Goal: Information Seeking & Learning: Compare options

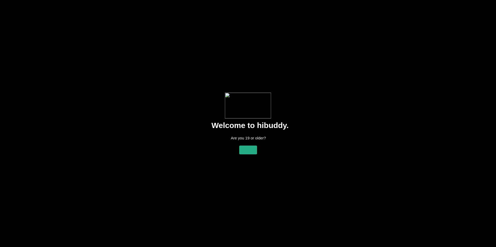
click at [239, 152] on flt-glass-pane at bounding box center [248, 123] width 496 height 247
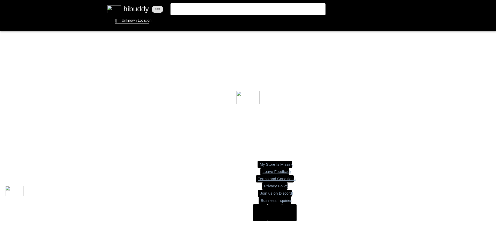
click at [133, 22] on flt-glass-pane at bounding box center [248, 123] width 496 height 247
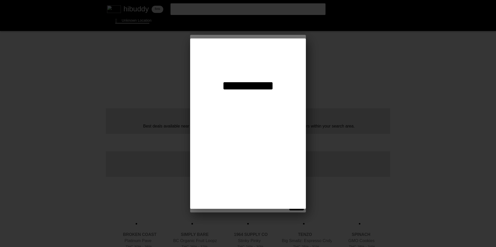
click at [127, 21] on flt-glass-pane at bounding box center [248, 123] width 496 height 247
click at [251, 66] on flt-glass-pane at bounding box center [248, 123] width 496 height 247
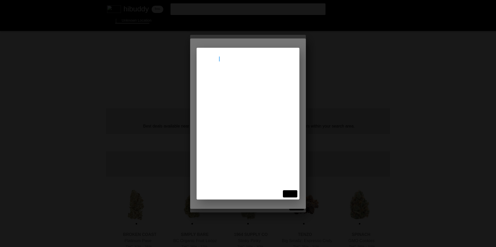
type input "[STREET_ADDRESS]"
click at [246, 79] on flt-glass-pane at bounding box center [248, 123] width 496 height 247
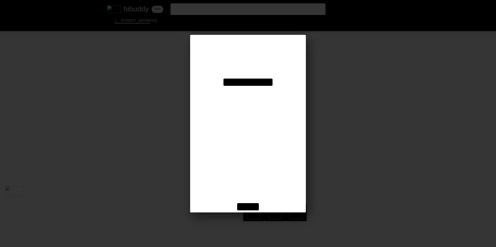
click at [253, 204] on flt-glass-pane at bounding box center [248, 123] width 496 height 247
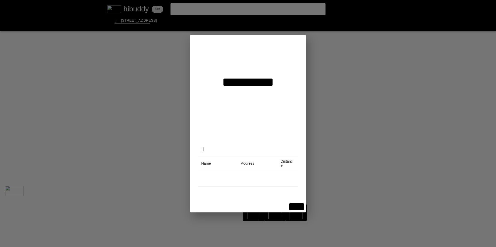
click at [298, 208] on flt-glass-pane at bounding box center [248, 123] width 496 height 247
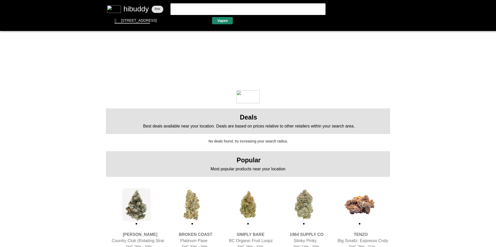
drag, startPoint x: 221, startPoint y: 22, endPoint x: 224, endPoint y: 2, distance: 20.5
click at [221, 22] on flt-glass-pane at bounding box center [248, 123] width 496 height 247
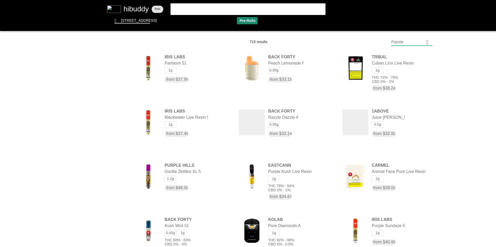
click at [244, 21] on flt-glass-pane at bounding box center [248, 123] width 496 height 247
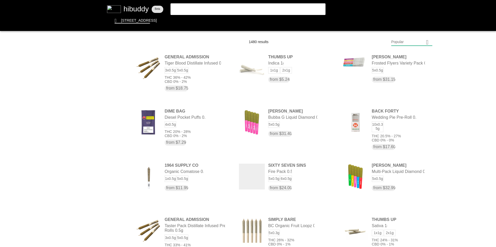
click at [406, 43] on flt-glass-pane at bounding box center [248, 123] width 496 height 247
click at [406, 178] on flt-glass-pane at bounding box center [248, 123] width 496 height 247
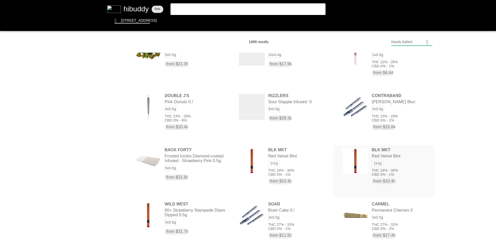
click at [389, 158] on flt-glass-pane at bounding box center [248, 123] width 496 height 247
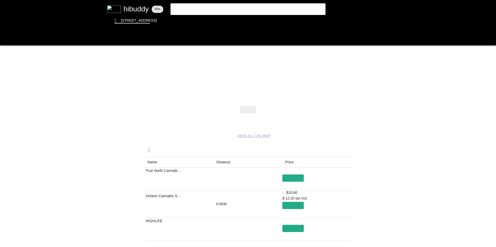
click at [229, 163] on flt-glass-pane at bounding box center [248, 123] width 496 height 247
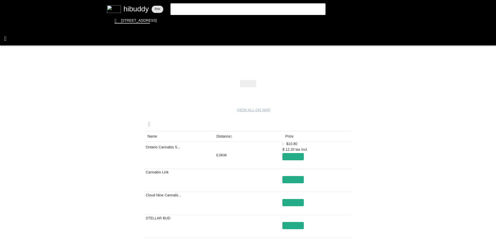
click at [6, 43] on flt-glass-pane at bounding box center [248, 123] width 496 height 247
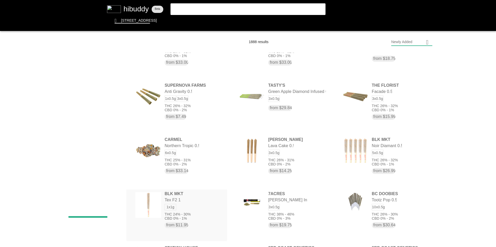
click at [177, 211] on flt-glass-pane at bounding box center [248, 123] width 496 height 247
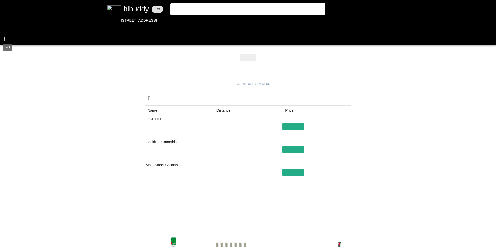
click at [7, 36] on flt-glass-pane at bounding box center [248, 123] width 496 height 247
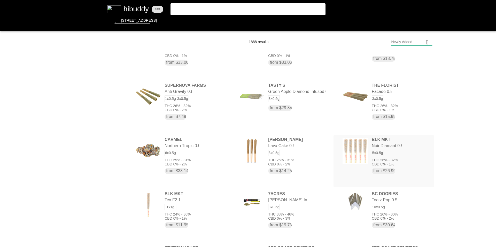
click at [365, 148] on flt-glass-pane at bounding box center [248, 123] width 496 height 247
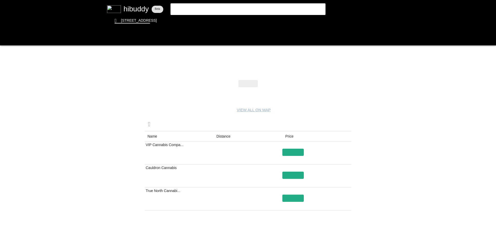
click at [6, 37] on flt-glass-pane at bounding box center [248, 123] width 496 height 247
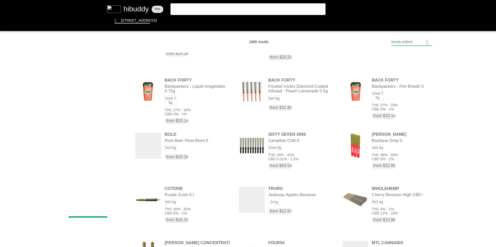
click at [222, 22] on flt-glass-pane at bounding box center [248, 123] width 496 height 247
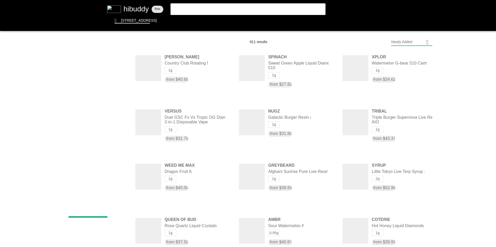
click at [405, 45] on flt-glass-pane at bounding box center [248, 123] width 496 height 247
click at [415, 53] on flt-glass-pane at bounding box center [248, 123] width 496 height 247
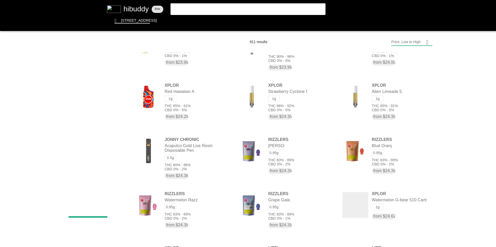
click at [174, 159] on flt-glass-pane at bounding box center [248, 123] width 496 height 247
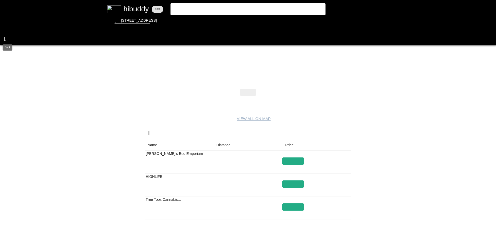
click at [6, 40] on flt-glass-pane at bounding box center [248, 123] width 496 height 247
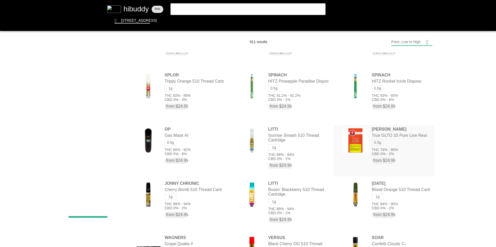
click at [376, 150] on flt-glass-pane at bounding box center [248, 123] width 496 height 247
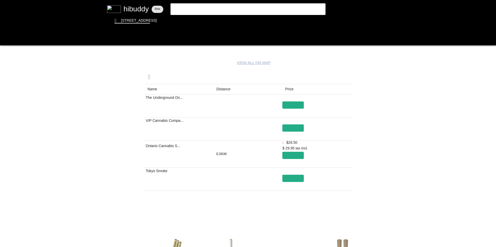
click at [223, 90] on flt-glass-pane at bounding box center [248, 123] width 496 height 247
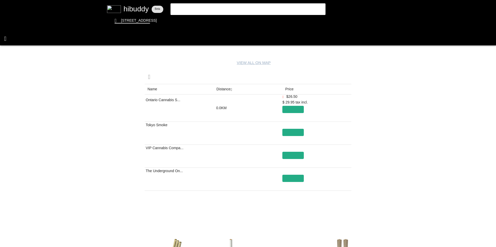
click at [7, 38] on flt-glass-pane at bounding box center [248, 123] width 496 height 247
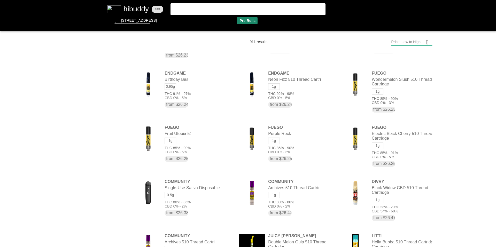
click at [246, 21] on flt-glass-pane at bounding box center [248, 123] width 496 height 247
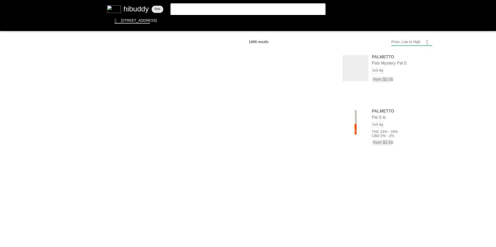
click at [422, 45] on flt-glass-pane at bounding box center [248, 123] width 496 height 247
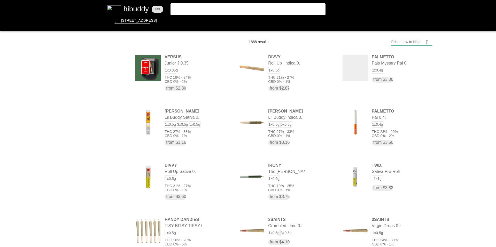
click at [420, 59] on flt-glass-pane at bounding box center [248, 123] width 496 height 247
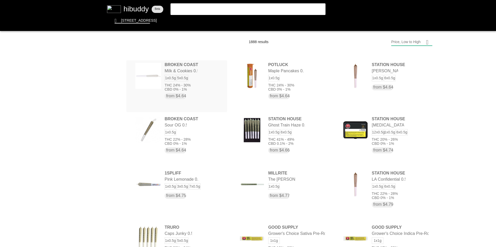
click at [197, 92] on flt-glass-pane at bounding box center [248, 123] width 496 height 247
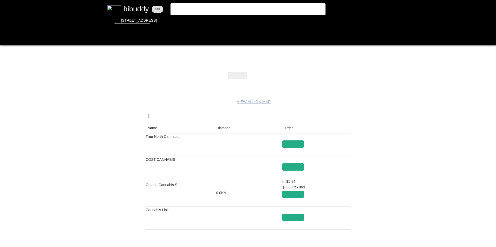
click at [227, 126] on flt-glass-pane at bounding box center [248, 123] width 496 height 247
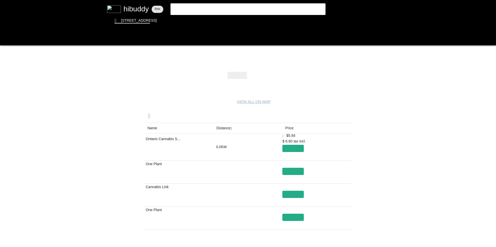
click at [5, 42] on flt-glass-pane at bounding box center [248, 123] width 496 height 247
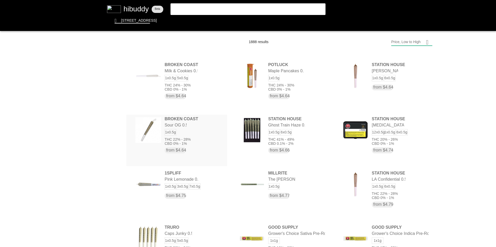
click at [182, 136] on flt-glass-pane at bounding box center [248, 123] width 496 height 247
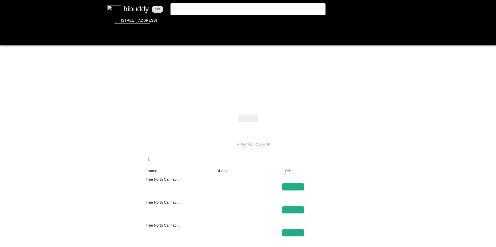
click at [224, 172] on flt-glass-pane at bounding box center [248, 123] width 496 height 247
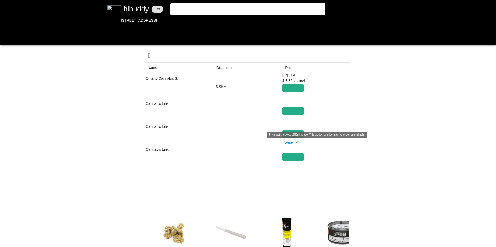
click at [344, 190] on flt-glass-pane at bounding box center [248, 123] width 496 height 247
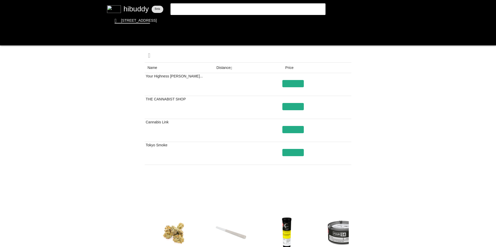
click at [6, 39] on flt-glass-pane at bounding box center [248, 123] width 496 height 247
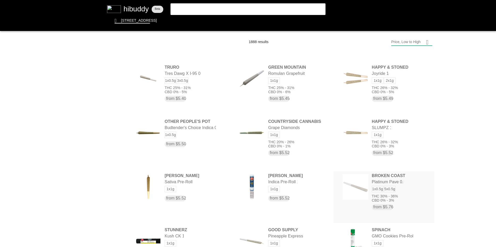
click at [402, 185] on flt-glass-pane at bounding box center [248, 123] width 496 height 247
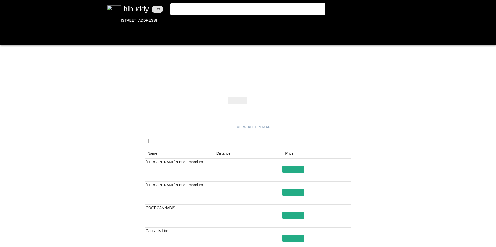
click at [224, 152] on flt-glass-pane at bounding box center [248, 123] width 496 height 247
click at [5, 38] on flt-glass-pane at bounding box center [248, 123] width 496 height 247
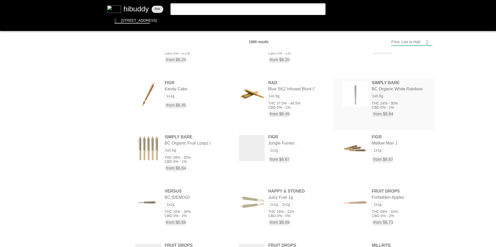
click at [398, 102] on flt-glass-pane at bounding box center [248, 123] width 496 height 247
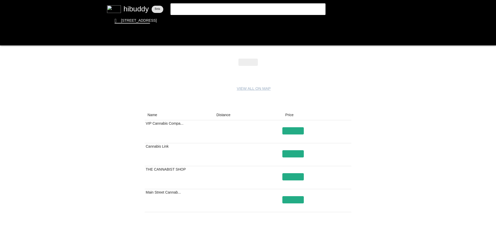
click at [217, 115] on flt-glass-pane at bounding box center [248, 123] width 496 height 247
click at [11, 37] on flt-glass-pane at bounding box center [248, 123] width 496 height 247
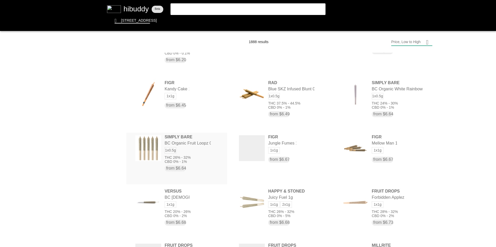
click at [195, 156] on flt-glass-pane at bounding box center [248, 123] width 496 height 247
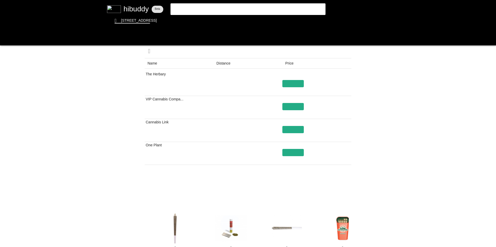
click at [228, 62] on flt-glass-pane at bounding box center [248, 123] width 496 height 247
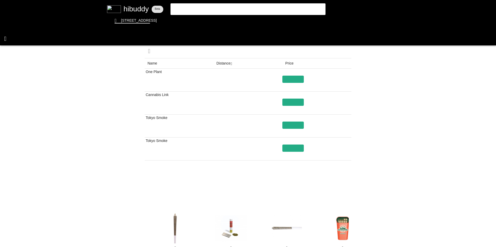
click at [11, 38] on flt-glass-pane at bounding box center [248, 123] width 496 height 247
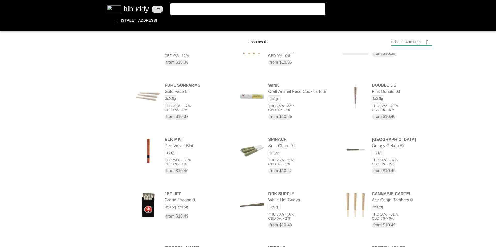
click at [107, 62] on flt-glass-pane at bounding box center [248, 123] width 496 height 247
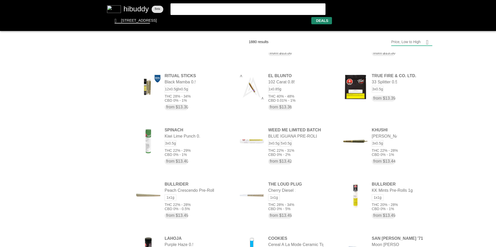
click at [320, 18] on flt-glass-pane at bounding box center [248, 123] width 496 height 247
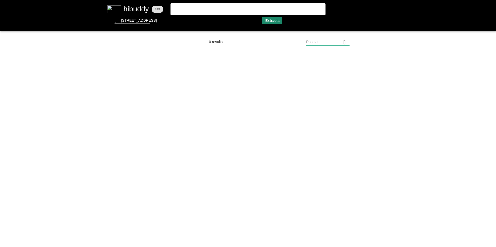
click at [273, 21] on flt-glass-pane at bounding box center [248, 123] width 496 height 247
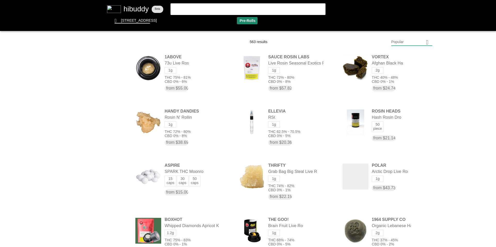
click at [247, 19] on flt-glass-pane at bounding box center [248, 123] width 496 height 247
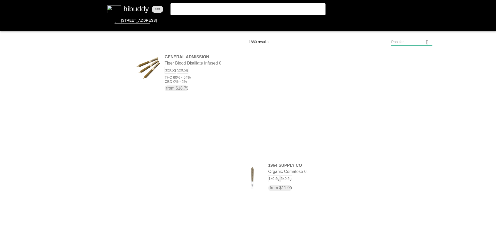
click at [442, 32] on flt-glass-pane at bounding box center [248, 123] width 496 height 247
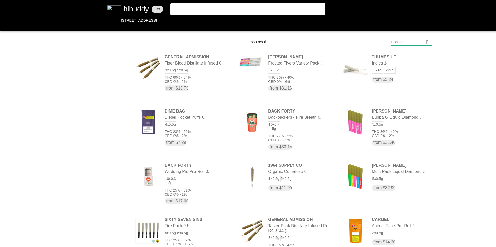
click at [427, 39] on flt-glass-pane at bounding box center [248, 123] width 496 height 247
click at [422, 56] on flt-glass-pane at bounding box center [248, 123] width 496 height 247
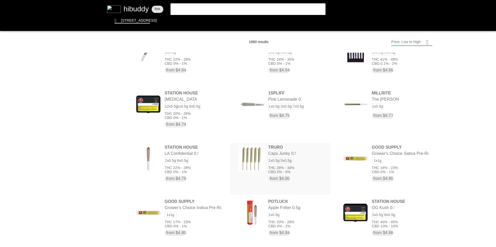
click at [275, 164] on flt-glass-pane at bounding box center [248, 123] width 496 height 247
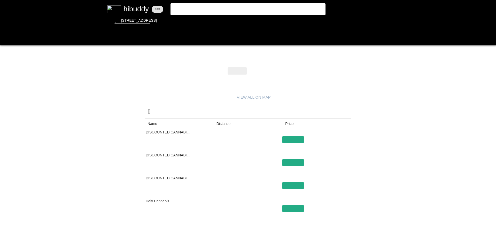
click at [223, 125] on flt-glass-pane at bounding box center [248, 123] width 496 height 247
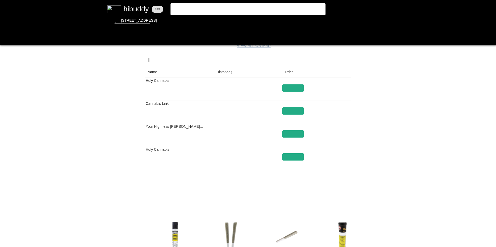
click at [341, 193] on flt-glass-pane at bounding box center [248, 123] width 496 height 247
